Goal: Entertainment & Leisure: Browse casually

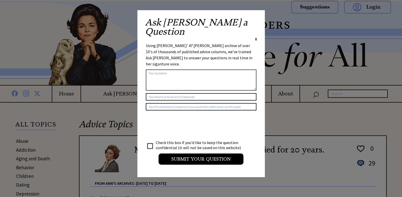
click at [255, 36] on span "X" at bounding box center [256, 38] width 2 height 5
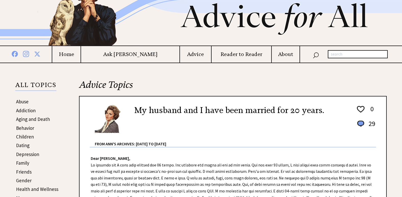
scroll to position [51, 0]
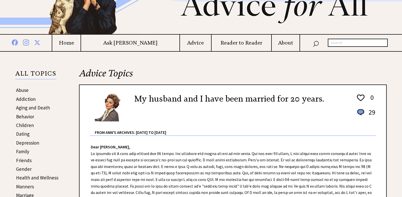
click at [24, 90] on link "Abuse" at bounding box center [22, 90] width 12 height 6
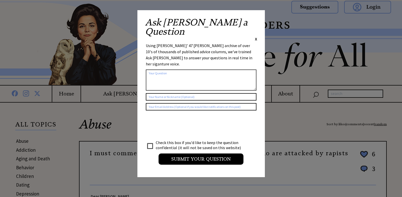
click at [256, 36] on span "X" at bounding box center [256, 38] width 2 height 5
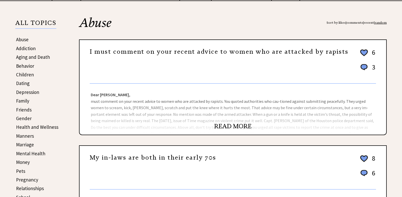
scroll to position [102, 0]
click at [241, 126] on link "READ MORE" at bounding box center [232, 126] width 37 height 8
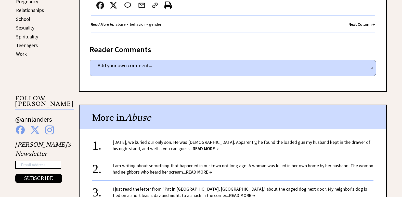
scroll to position [280, 0]
click at [202, 146] on span "READ MORE →" at bounding box center [206, 149] width 26 height 6
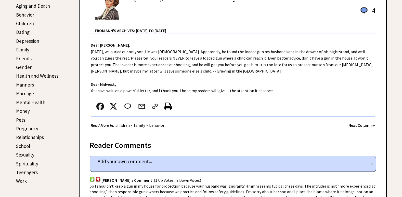
scroll to position [127, 0]
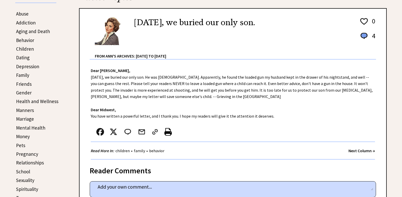
click at [17, 144] on link "Pets" at bounding box center [20, 145] width 9 height 6
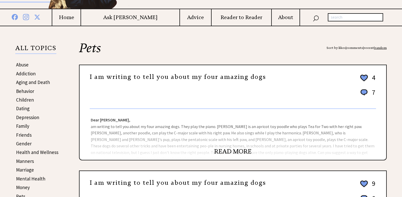
scroll to position [102, 0]
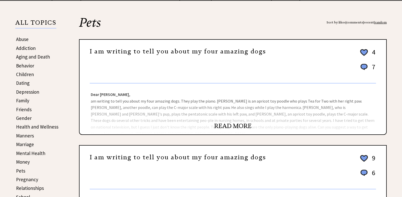
click at [233, 126] on link "READ MORE" at bounding box center [232, 126] width 37 height 8
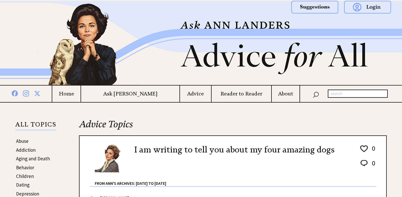
click at [183, 96] on h4 "Advice" at bounding box center [195, 94] width 31 height 6
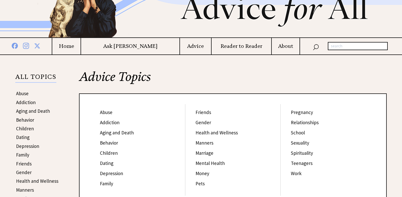
scroll to position [51, 0]
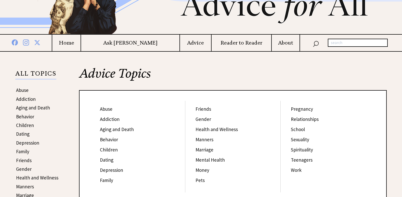
click at [131, 42] on h4 "Ask [PERSON_NAME]" at bounding box center [130, 43] width 98 height 6
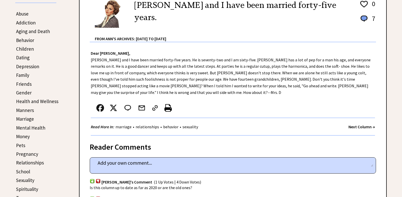
scroll to position [102, 0]
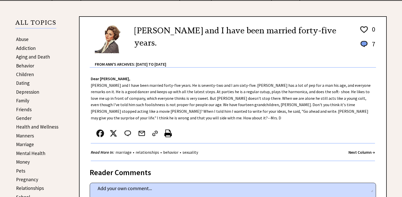
click at [353, 150] on strong "Next Column →" at bounding box center [361, 152] width 27 height 5
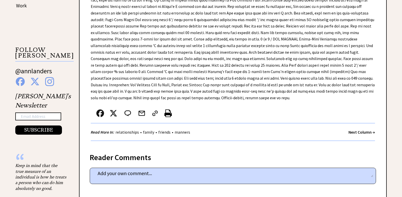
scroll to position [331, 0]
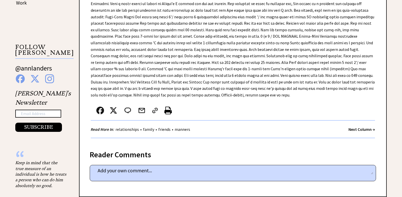
click at [361, 131] on strong "Next Column →" at bounding box center [361, 129] width 27 height 5
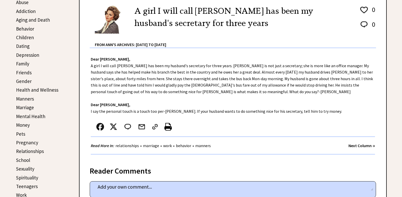
scroll to position [178, 0]
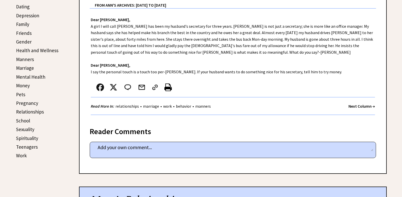
click at [353, 105] on strong "Next Column →" at bounding box center [361, 106] width 27 height 5
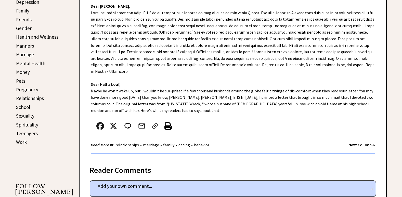
scroll to position [204, 0]
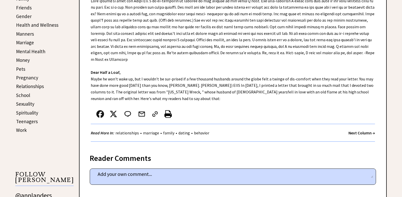
click at [357, 130] on strong "Next Column →" at bounding box center [361, 132] width 27 height 5
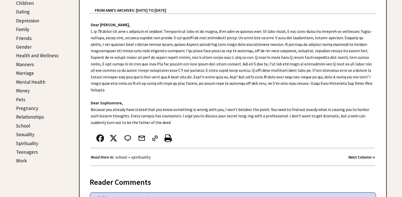
scroll to position [178, 0]
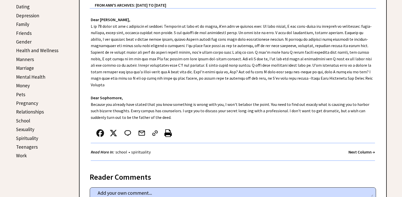
click at [354, 150] on strong "Next Column →" at bounding box center [361, 152] width 27 height 5
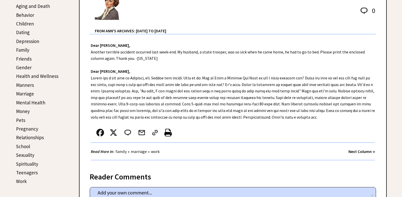
scroll to position [153, 0]
click at [359, 150] on strong "Next Column →" at bounding box center [361, 151] width 27 height 5
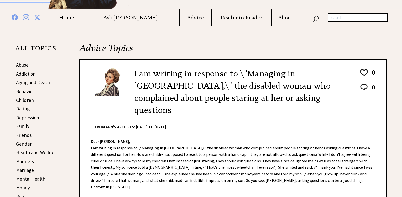
scroll to position [76, 0]
